Goal: Task Accomplishment & Management: Manage account settings

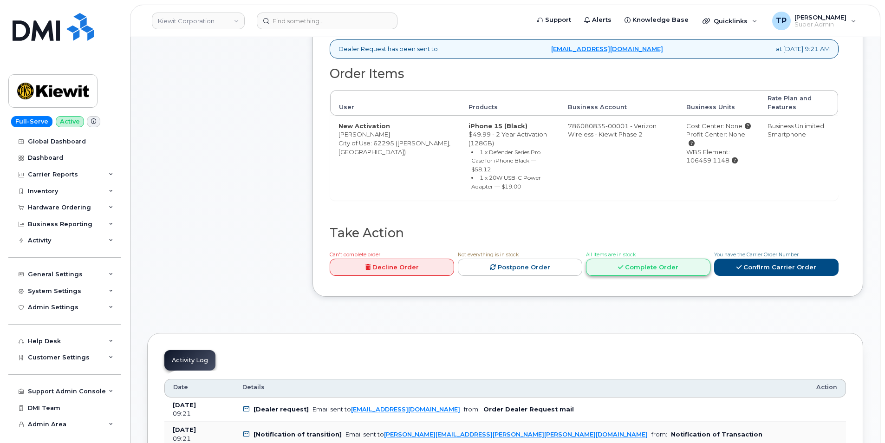
scroll to position [325, 0]
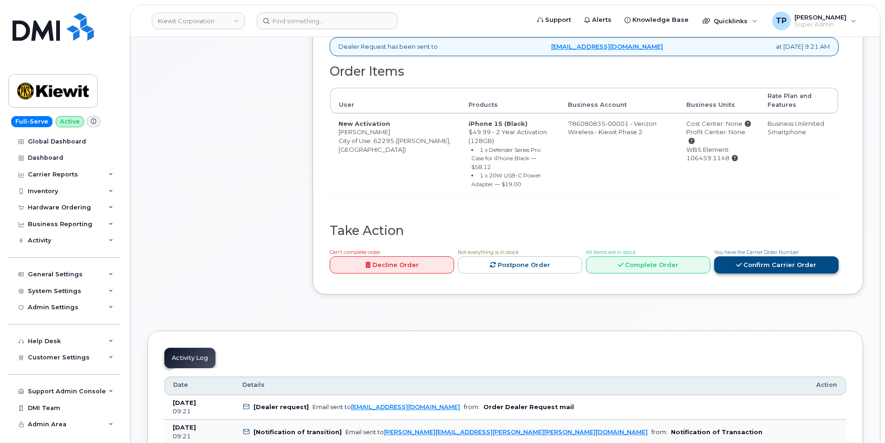
click at [760, 256] on link "Confirm Carrier Order" at bounding box center [776, 264] width 124 height 17
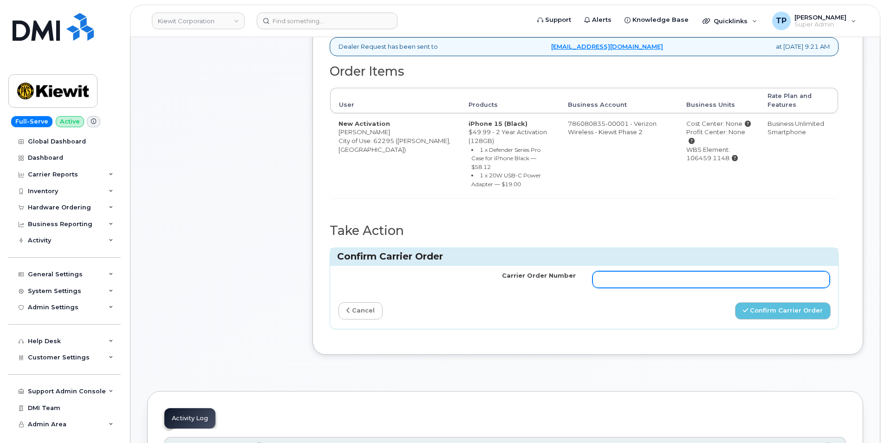
click at [733, 272] on input "Carrier Order Number" at bounding box center [710, 279] width 237 height 17
paste input "MB1000503737225"
type input "MB1000503737225"
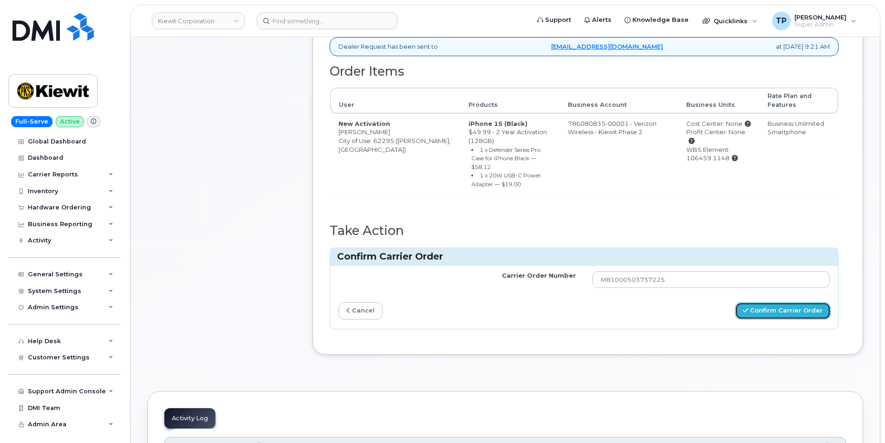
click at [784, 304] on button "Confirm Carrier Order" at bounding box center [783, 310] width 96 height 17
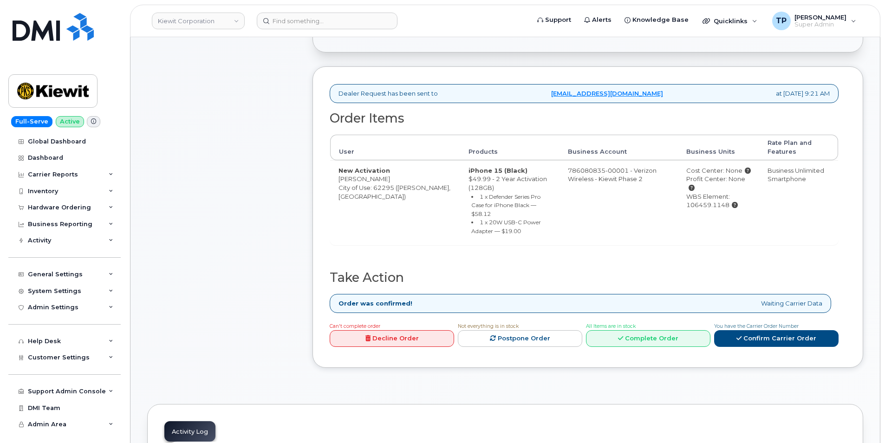
scroll to position [279, 0]
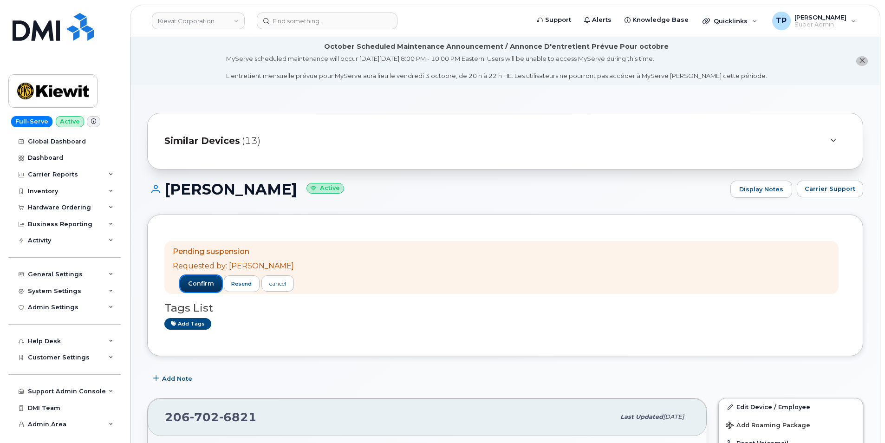
click at [202, 282] on span "confirm" at bounding box center [201, 284] width 26 height 8
